Goal: Task Accomplishment & Management: Manage account settings

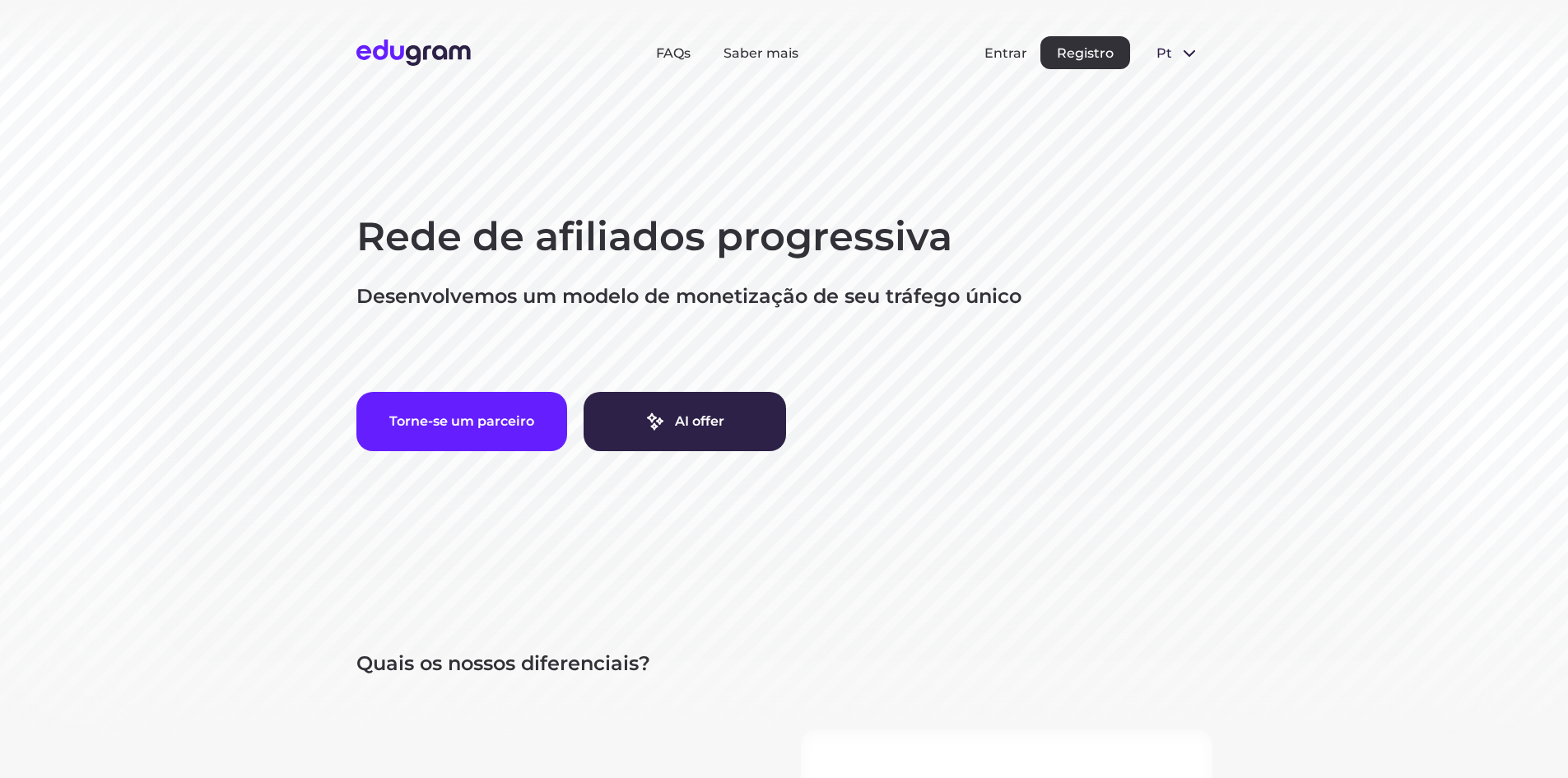
click at [1023, 40] on div "Entrar Registro" at bounding box center [1056, 52] width 146 height 32
click at [1019, 54] on button "Entrar" at bounding box center [1005, 53] width 43 height 16
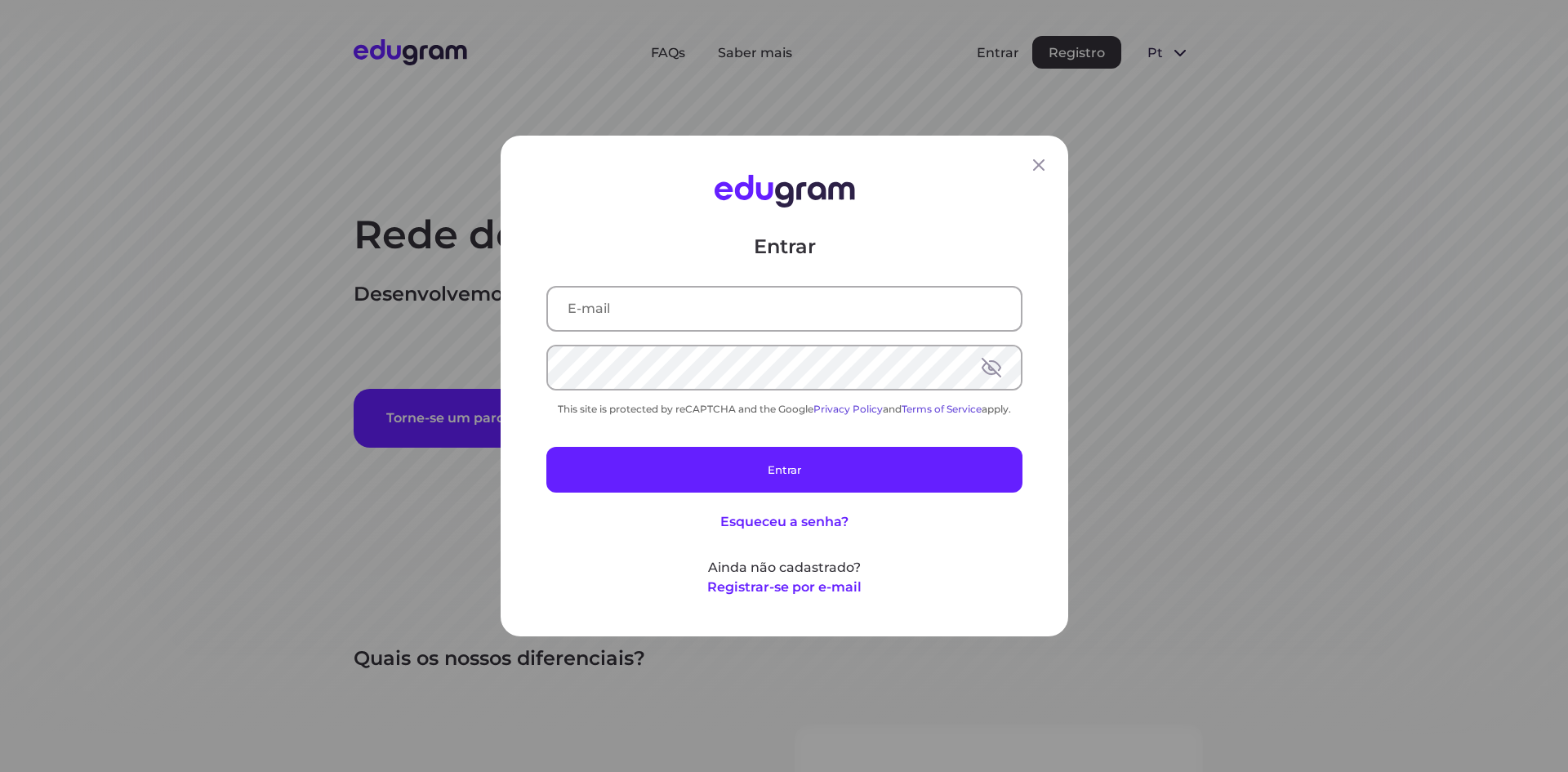
click at [745, 314] on input "text" at bounding box center [784, 309] width 473 height 42
type input "[EMAIL_ADDRESS][DOMAIN_NAME]"
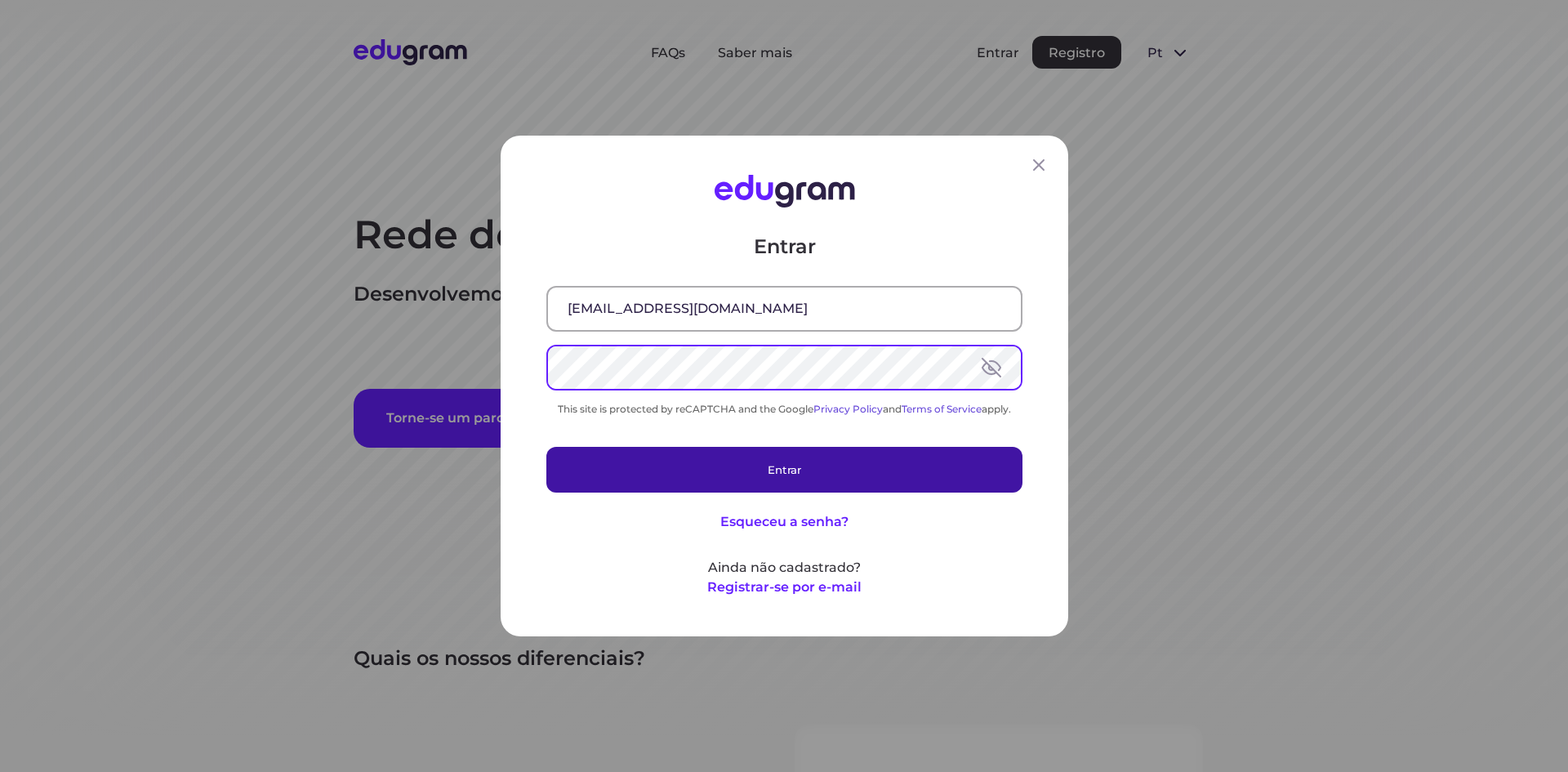
click at [787, 472] on button "Entrar" at bounding box center [784, 470] width 476 height 46
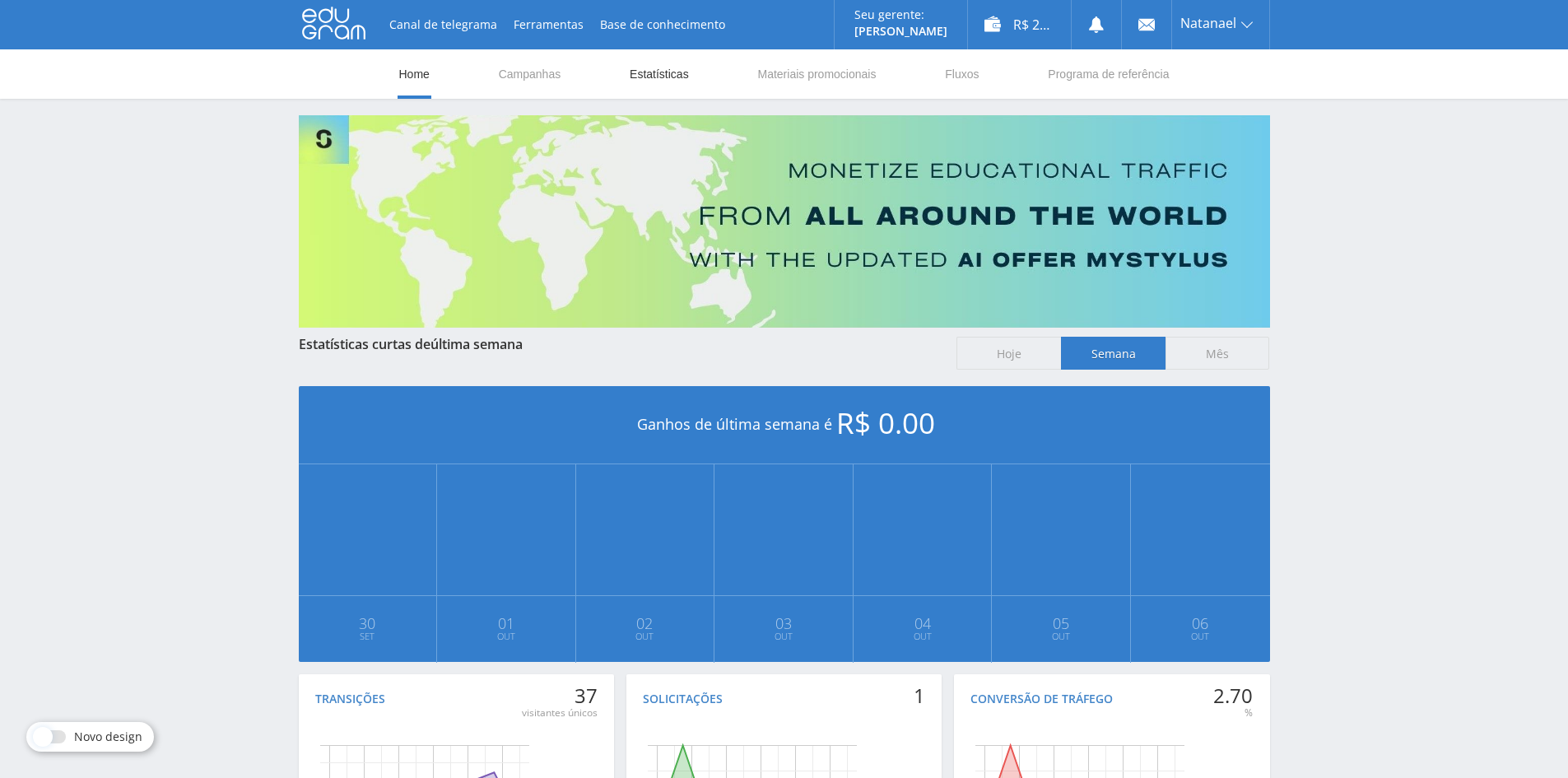
click at [656, 80] on link "Estatísticas" at bounding box center [658, 73] width 62 height 49
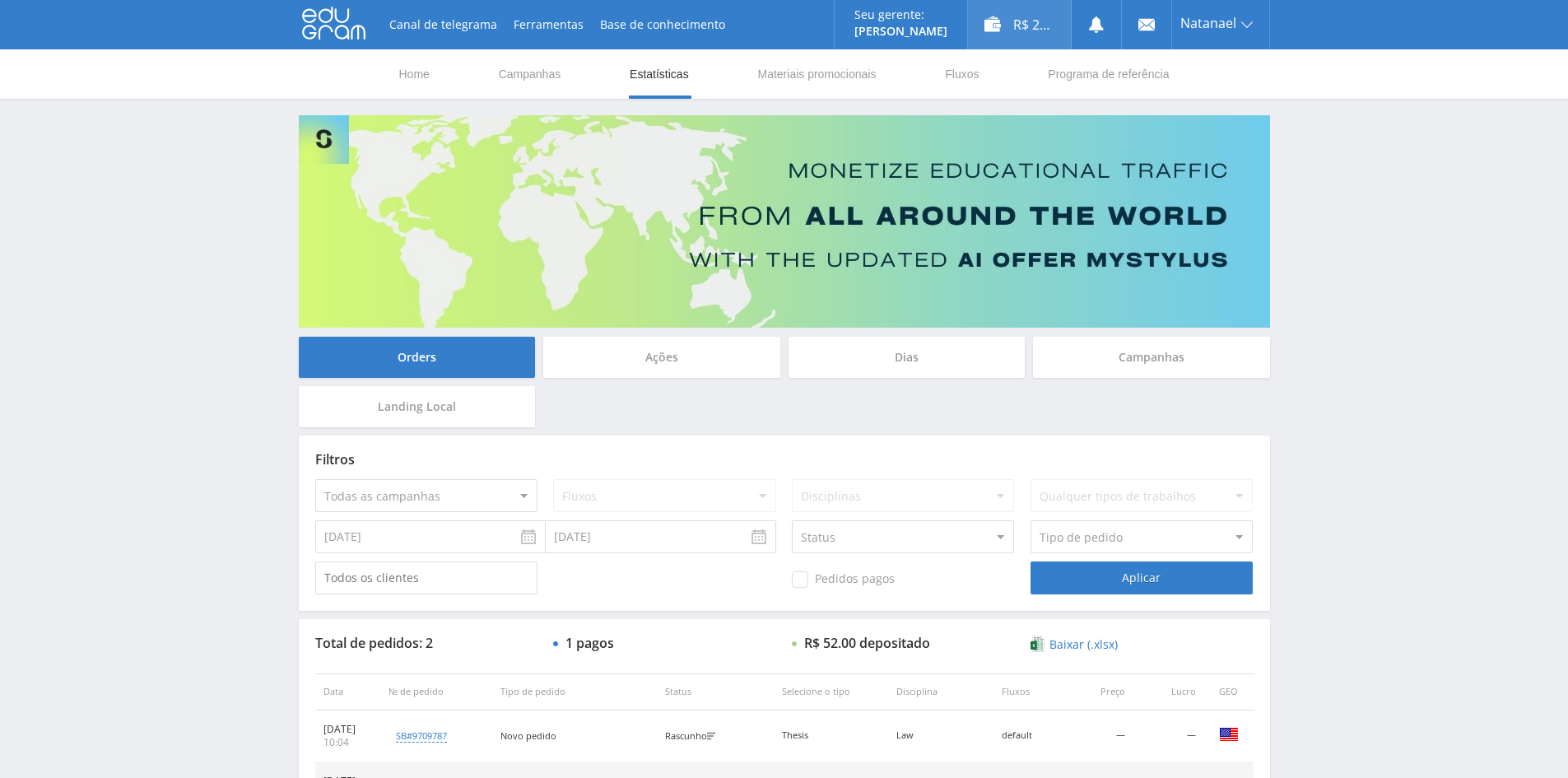
click at [1036, 31] on div "R$ 2.75" at bounding box center [1019, 24] width 103 height 49
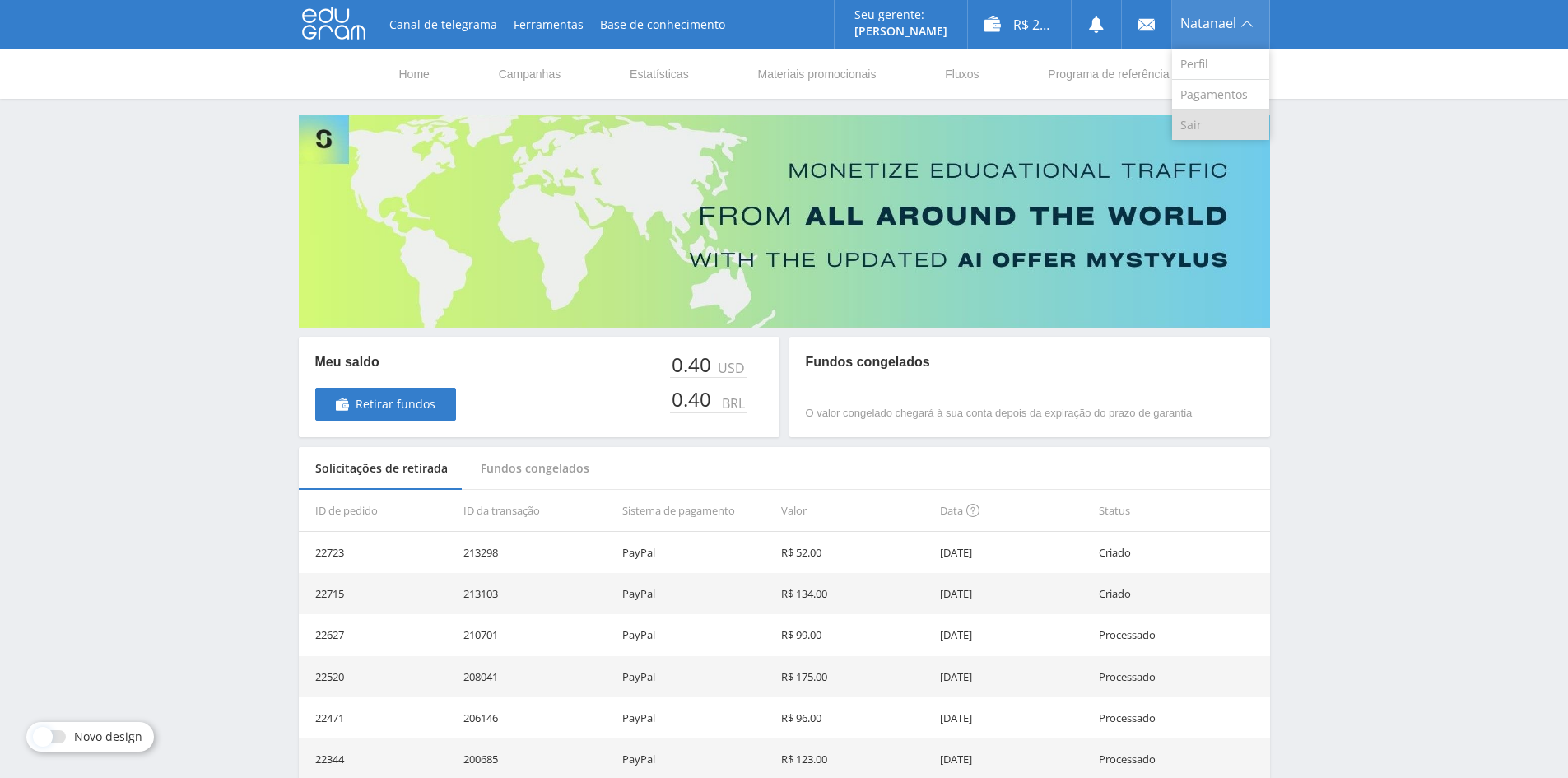
click at [1200, 132] on link "Sair" at bounding box center [1220, 125] width 97 height 30
